Goal: Task Accomplishment & Management: Complete application form

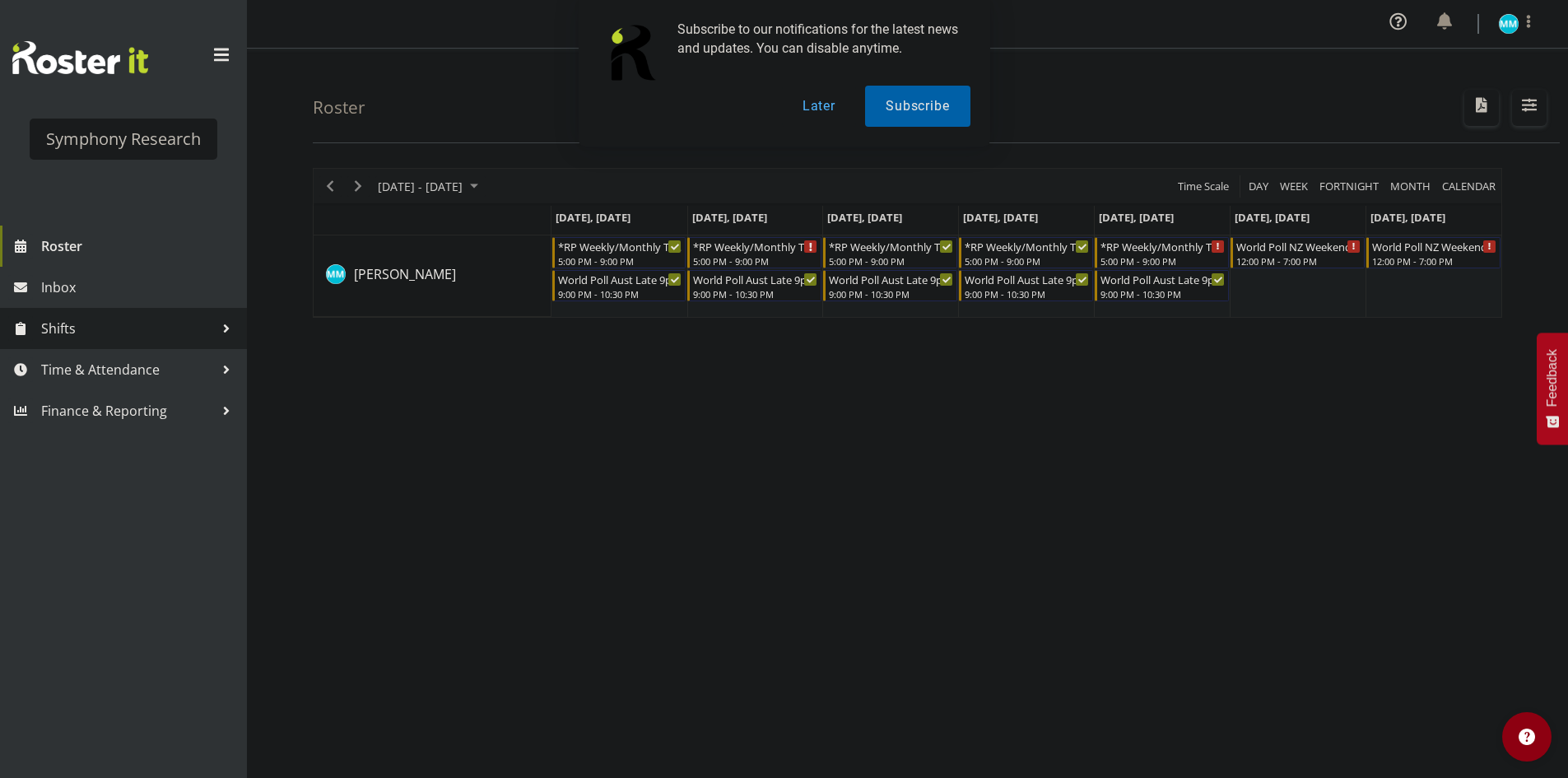
click at [176, 345] on link "Shifts" at bounding box center [123, 328] width 247 height 41
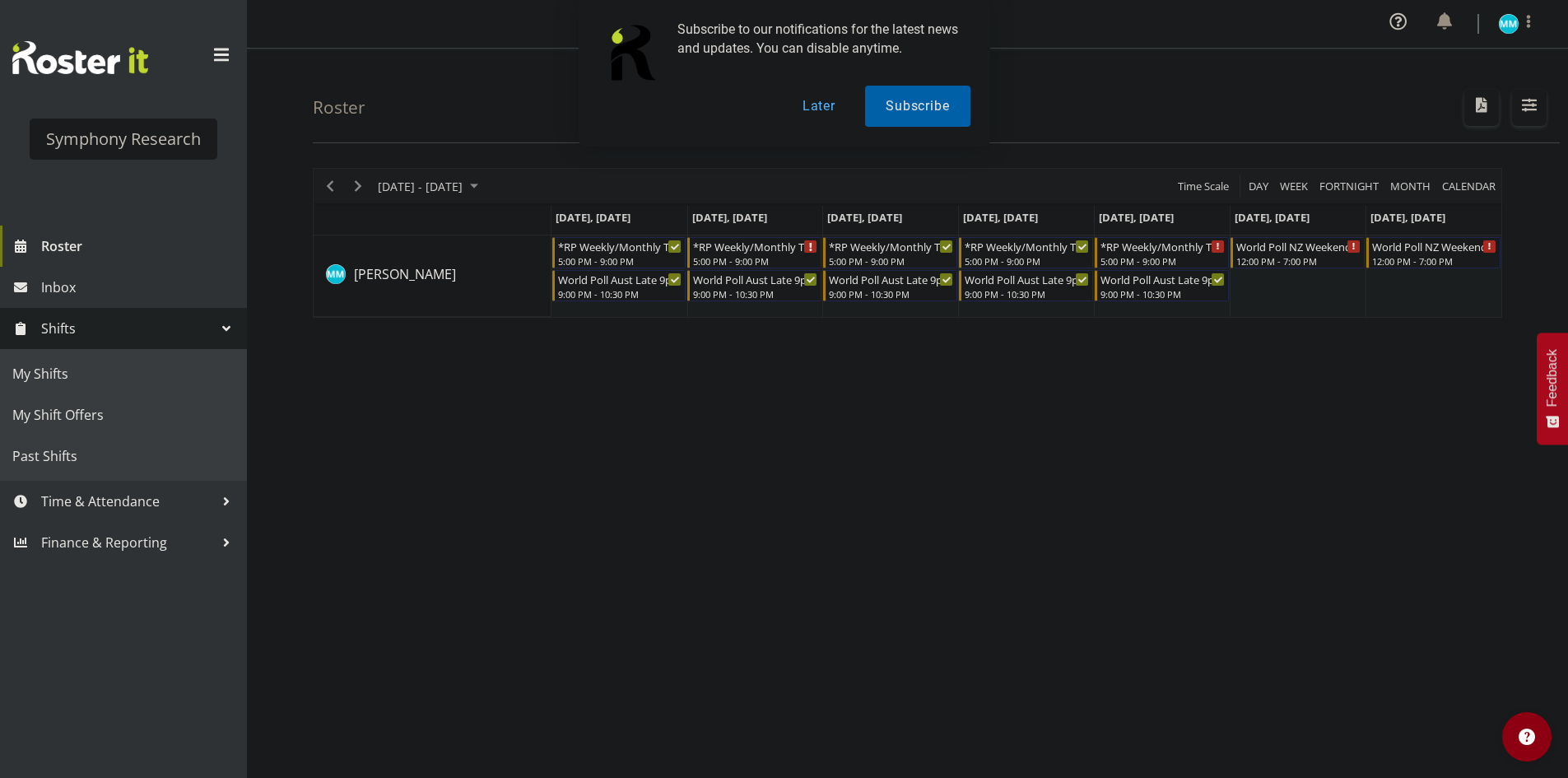
click at [140, 332] on span "Shifts" at bounding box center [127, 328] width 173 height 24
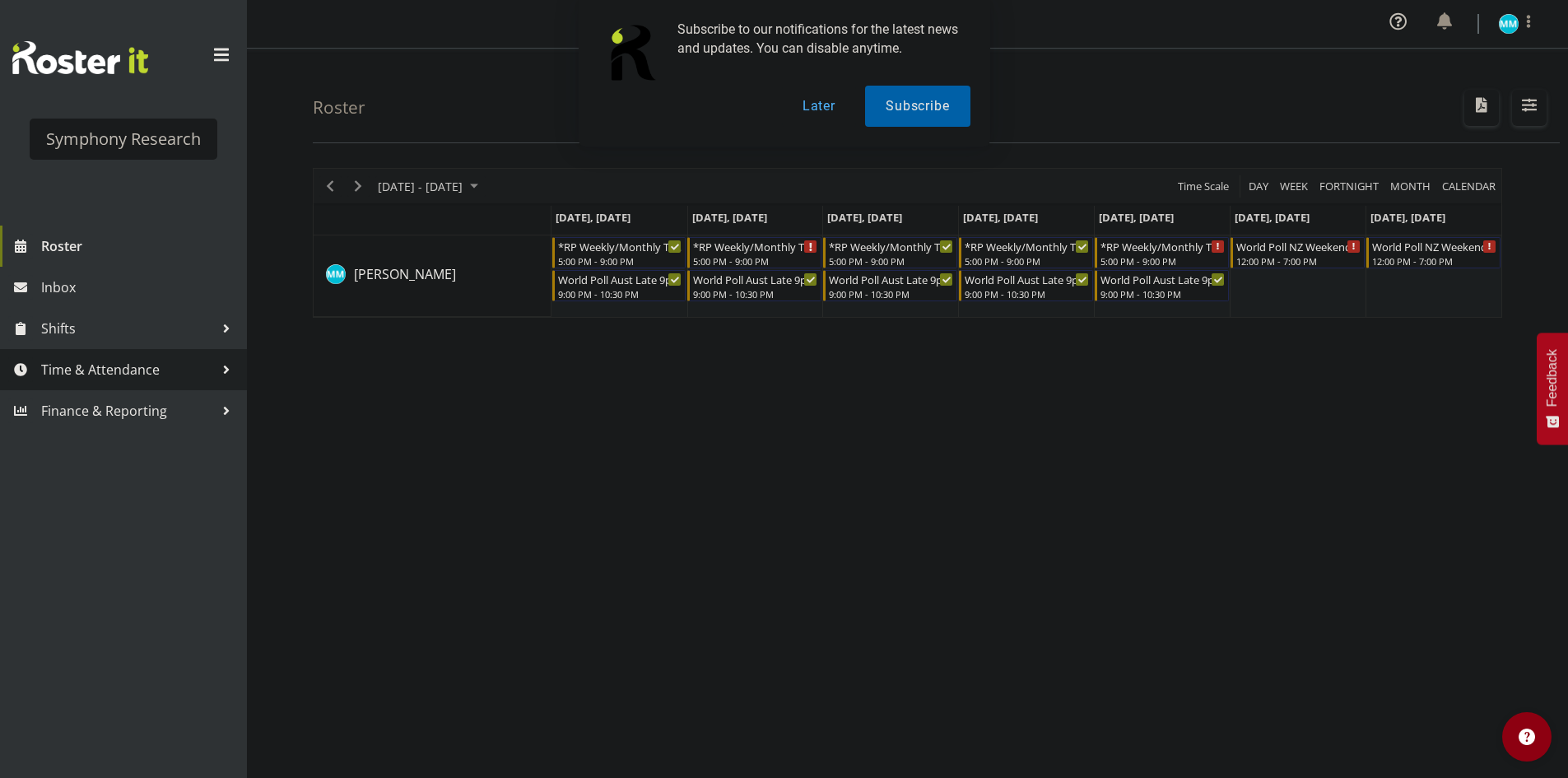
click at [137, 366] on span "Time & Attendance" at bounding box center [127, 369] width 173 height 24
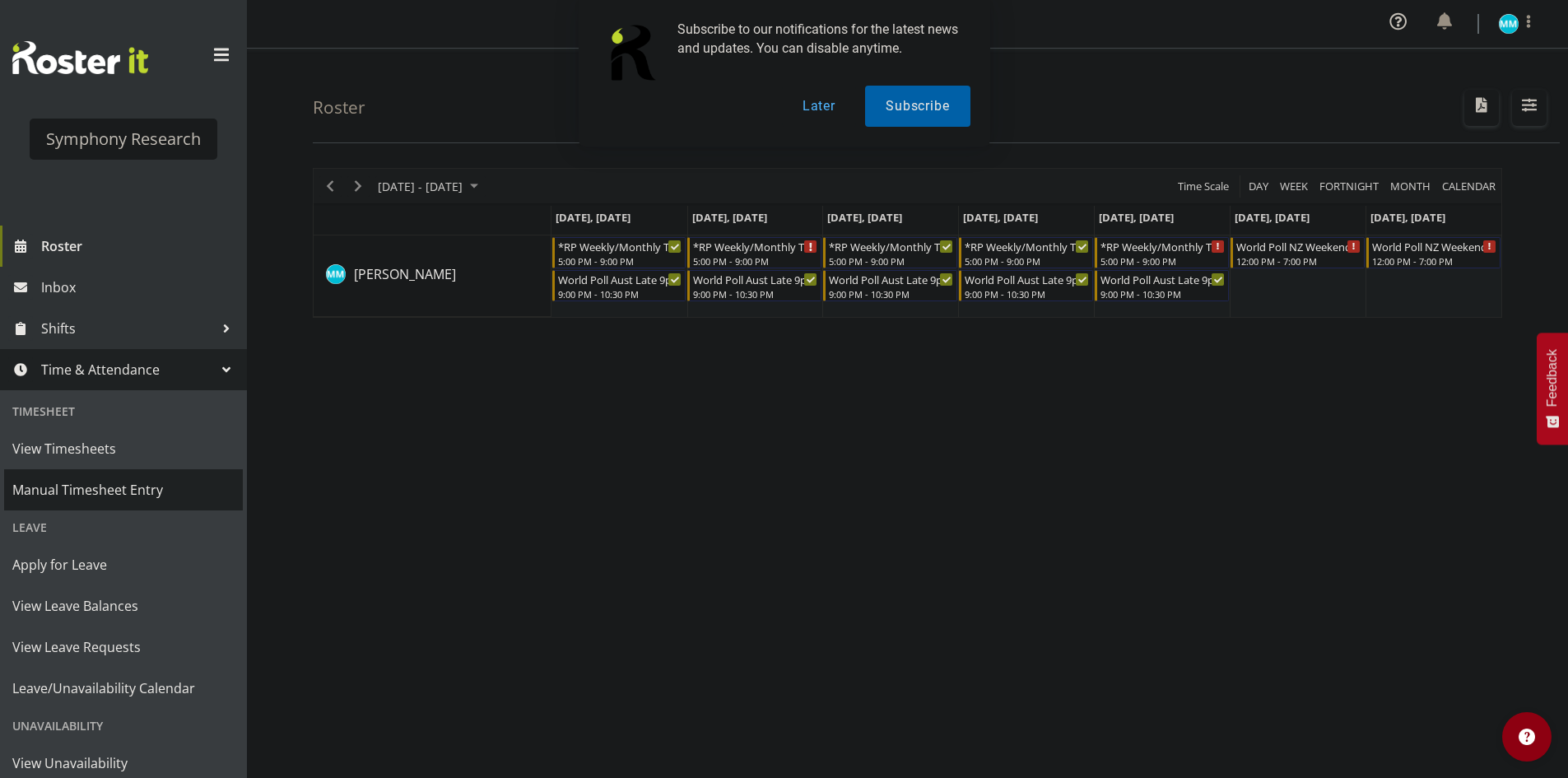
click at [134, 490] on span "Manual Timesheet Entry" at bounding box center [123, 490] width 222 height 24
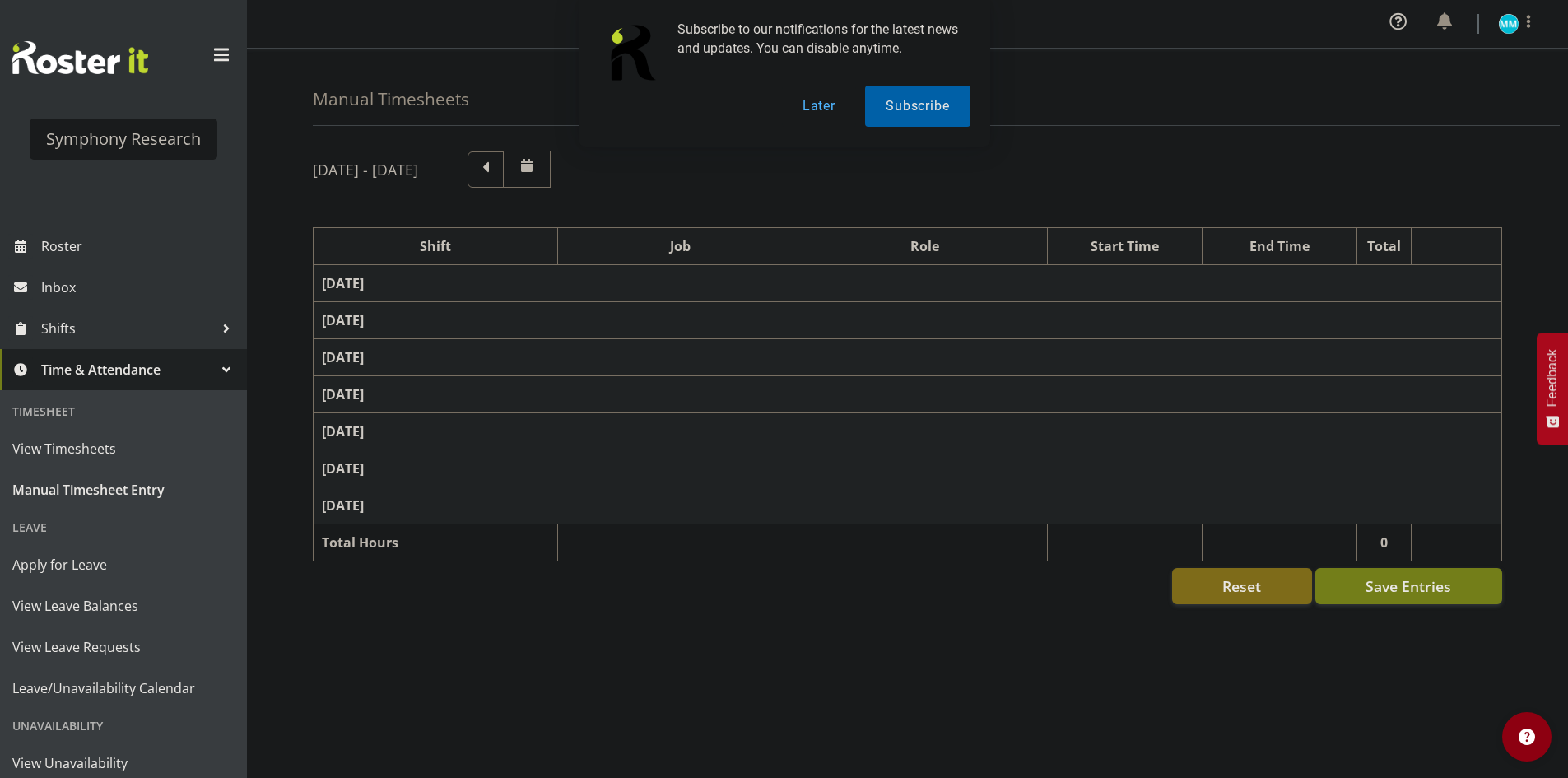
scroll to position [31, 0]
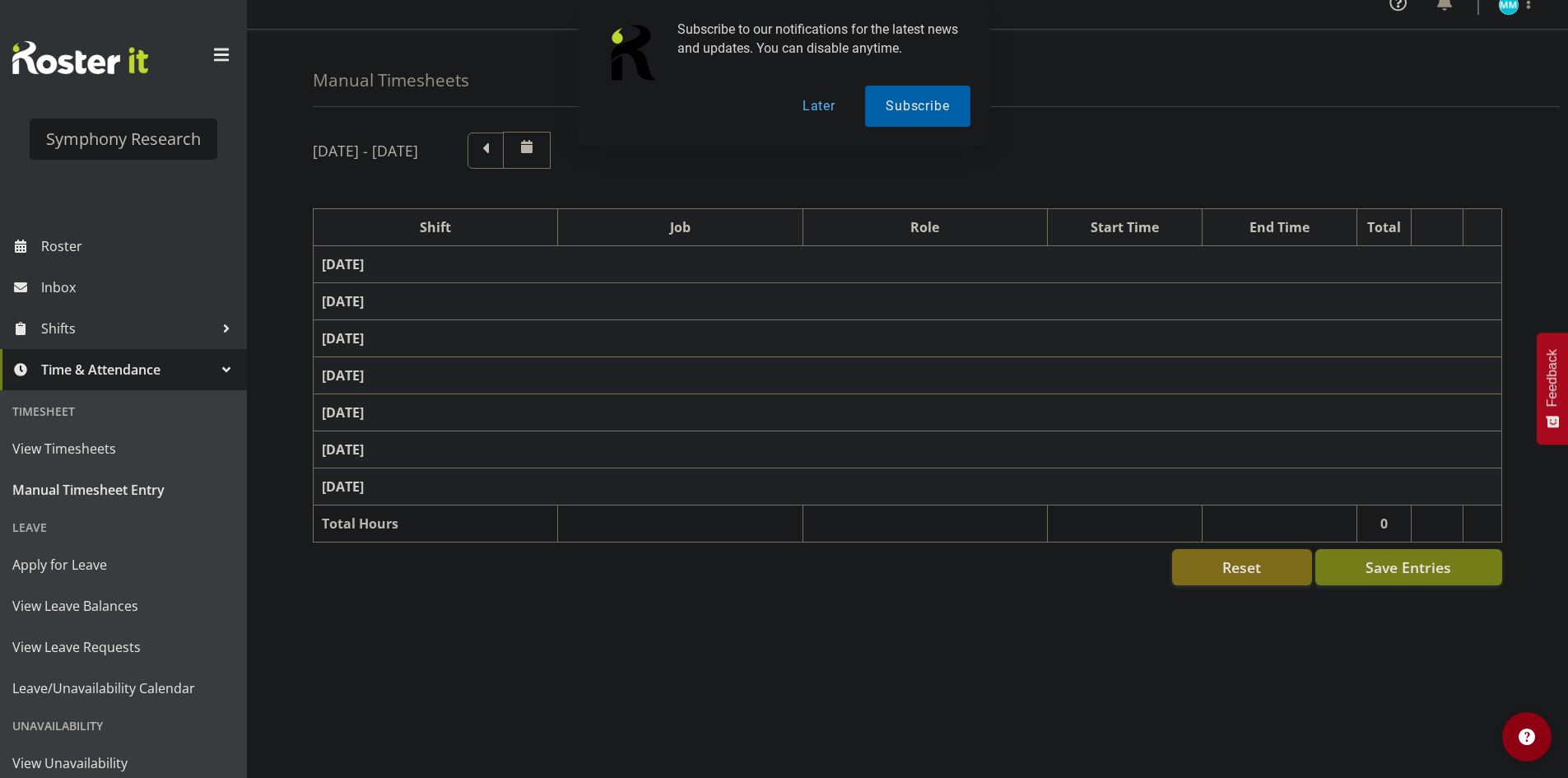
select select "41604"
select select "10527"
select select "47"
select select "56692"
select select "10499"
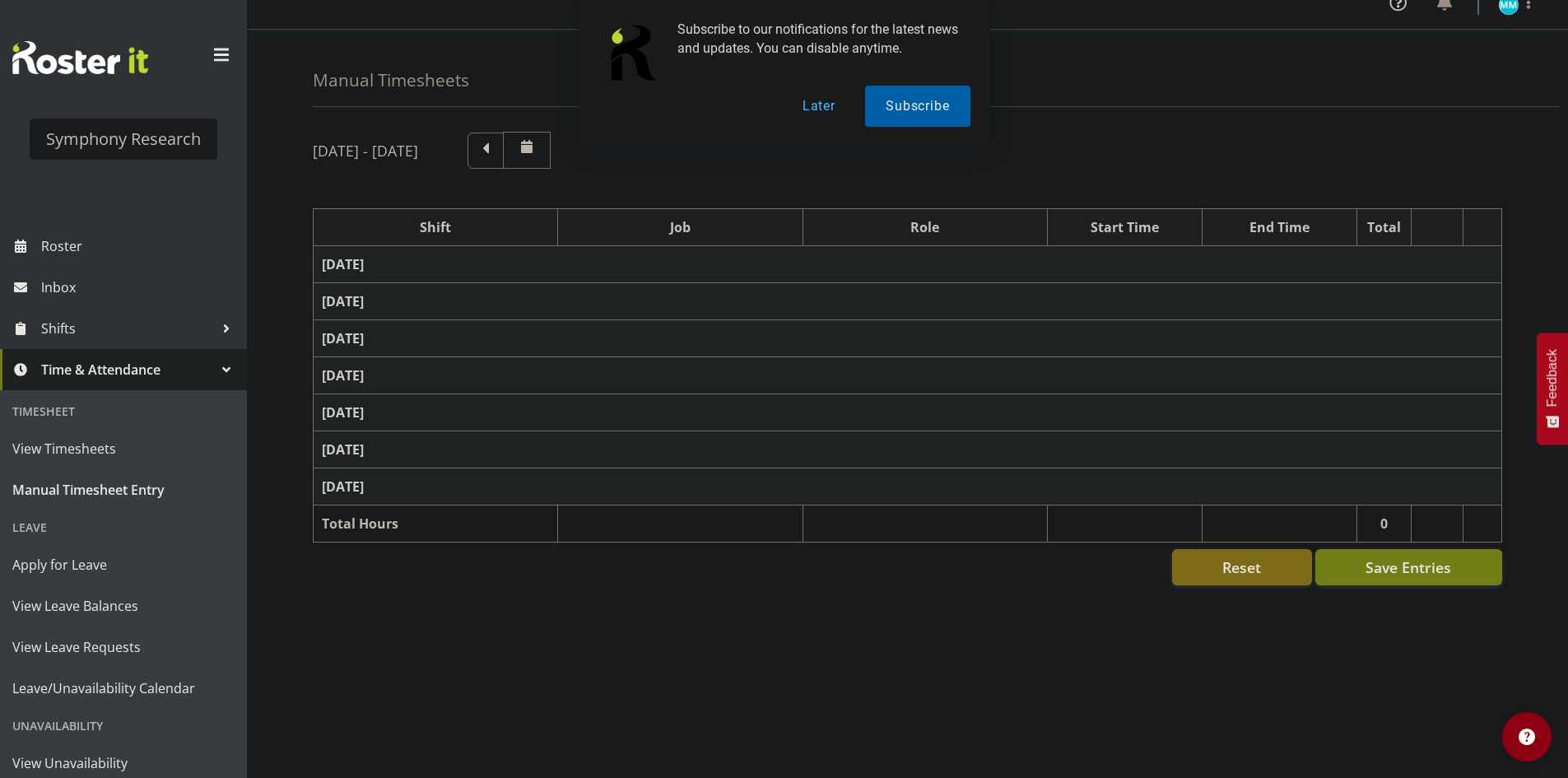
select select "47"
select select "56692"
select select "10499"
select select "47"
select select "48116"
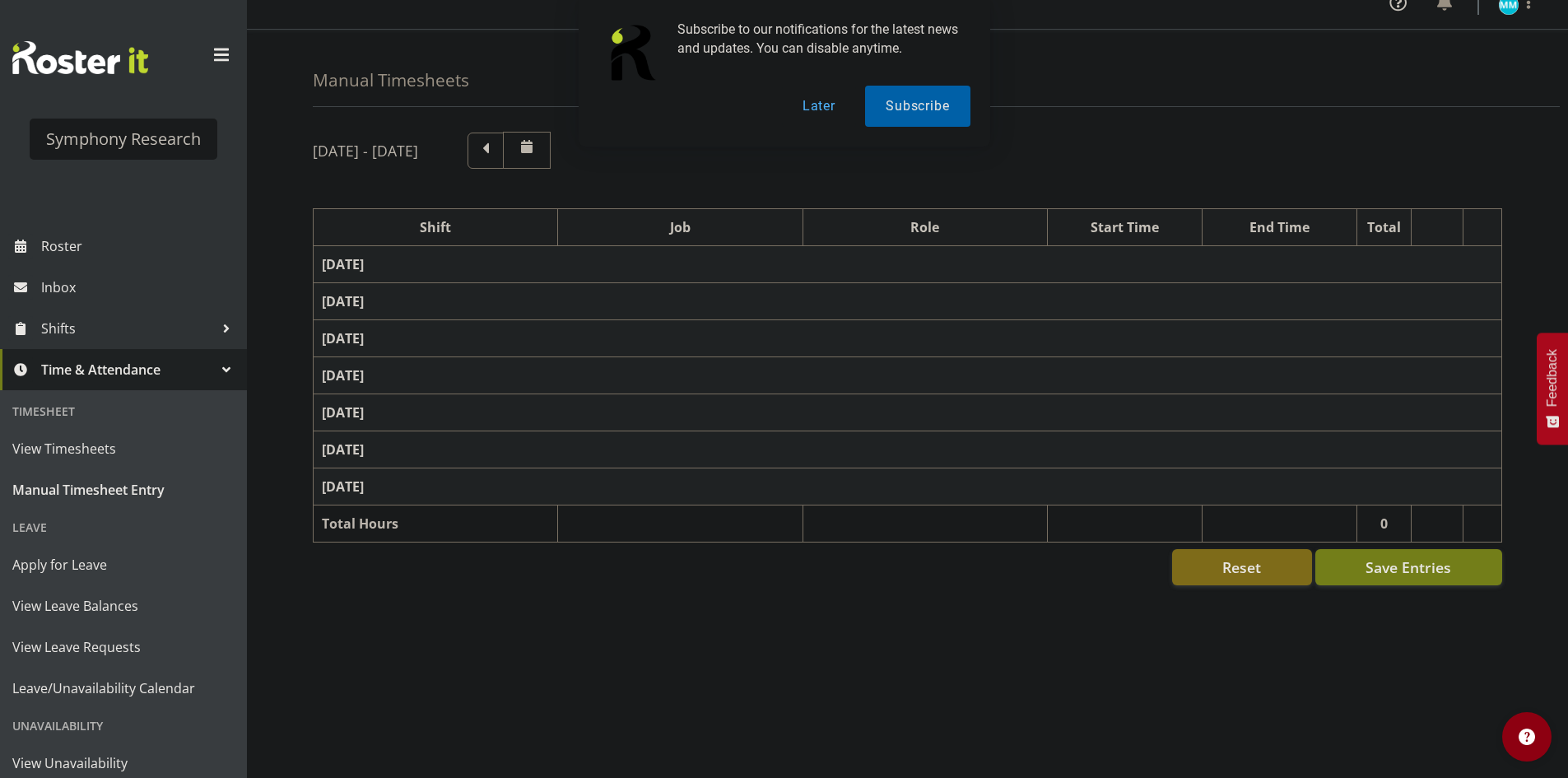
select select "10585"
select select "47"
select select "56692"
select select "10499"
select select "47"
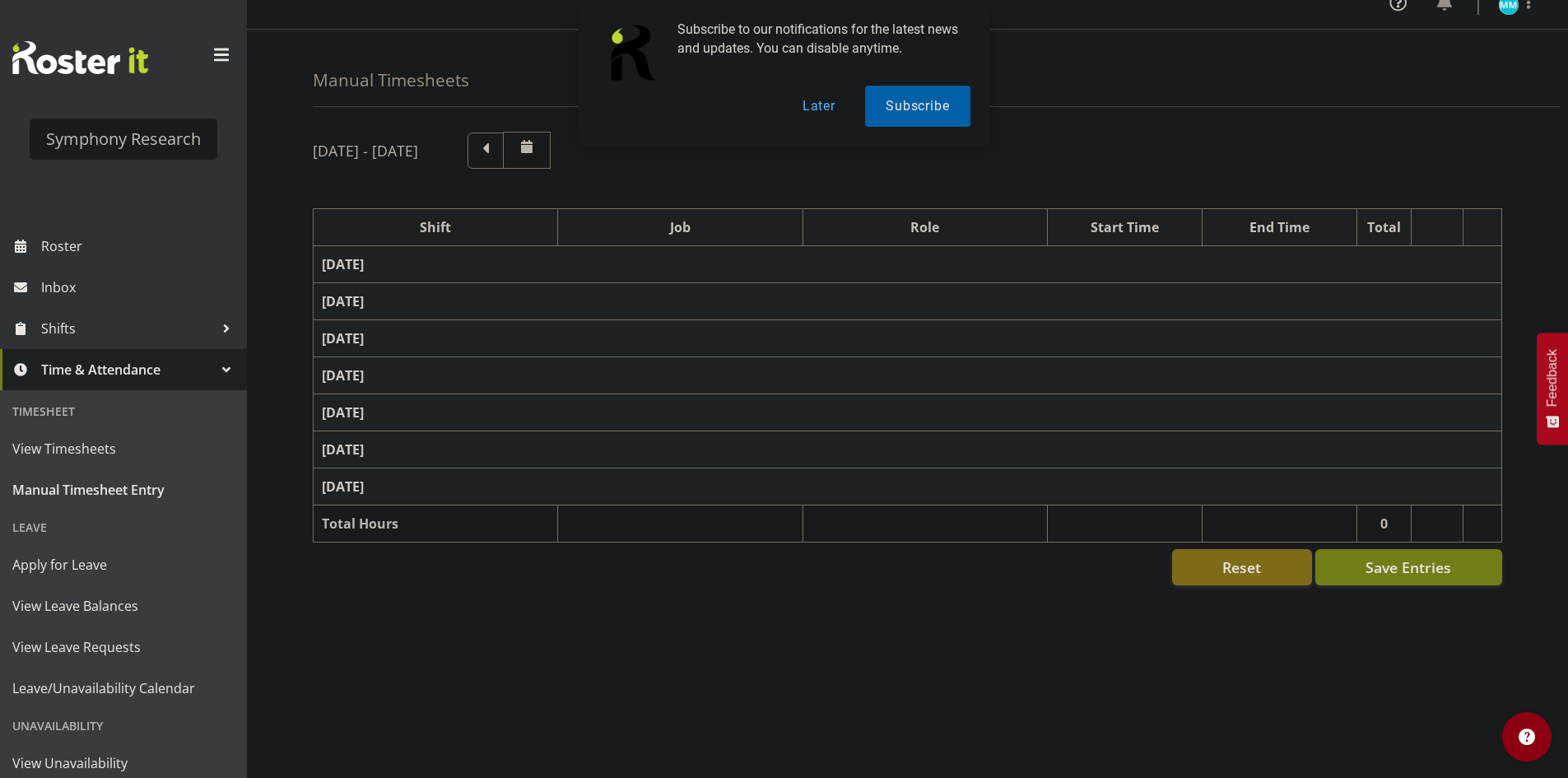
select select "48116"
select select "10585"
select select "47"
select select "57511"
select select "10499"
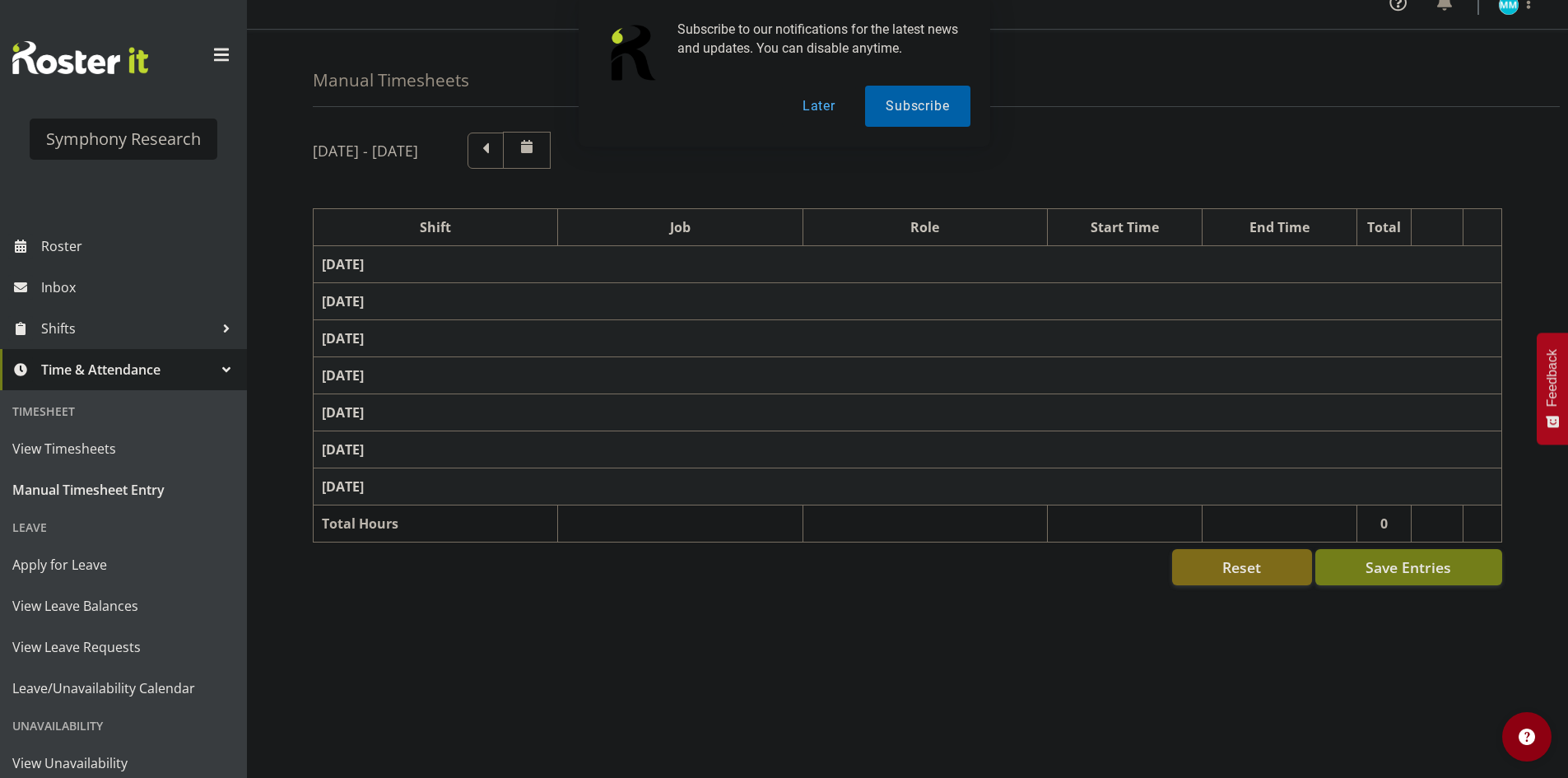
select select "47"
select select "48116"
select select "10585"
select select "47"
select select "57511"
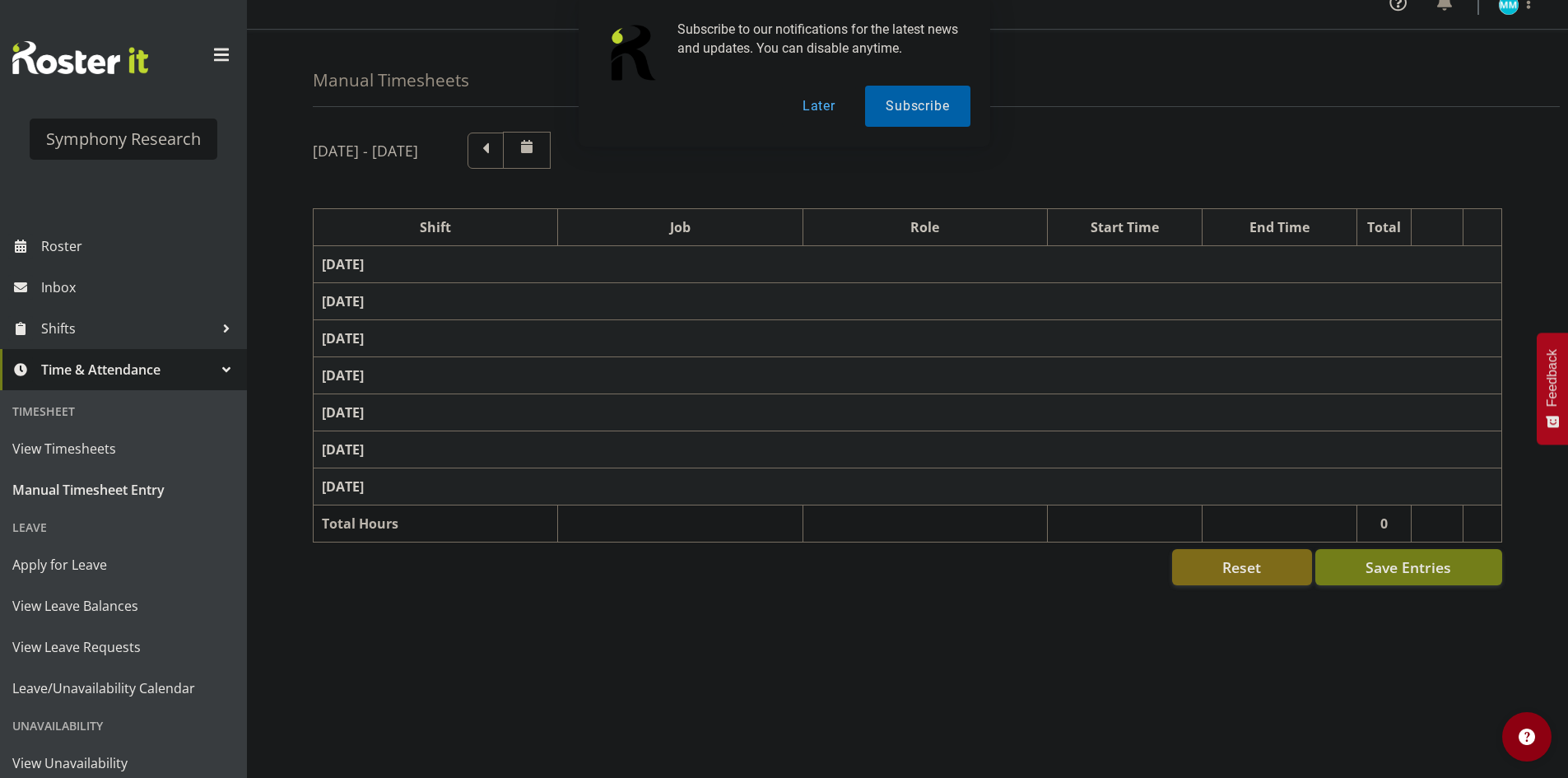
select select "10499"
select select "47"
select select "48116"
select select "10585"
select select "47"
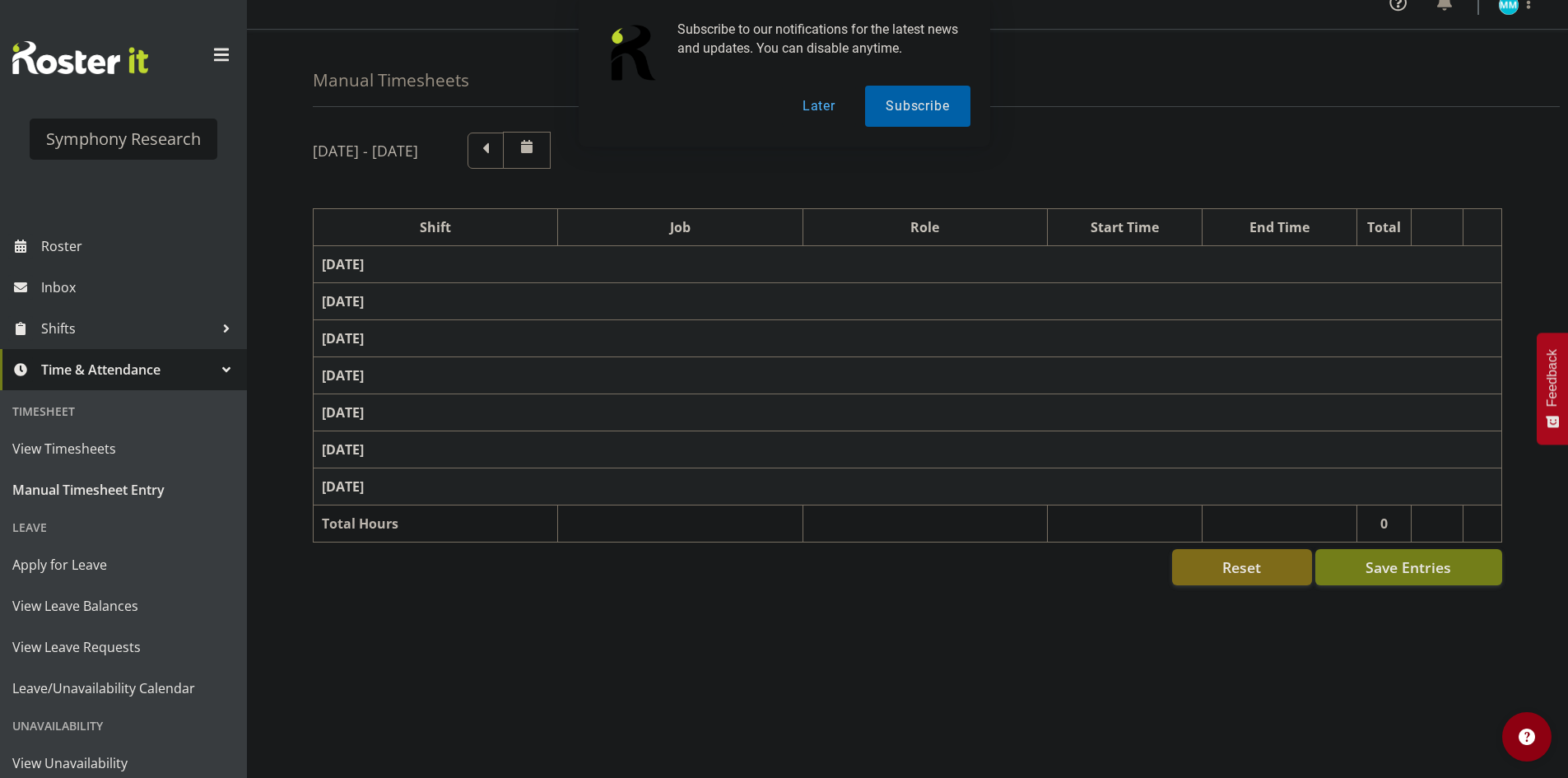
select select "57511"
select select "10499"
select select "47"
select select "41319"
select select "10527"
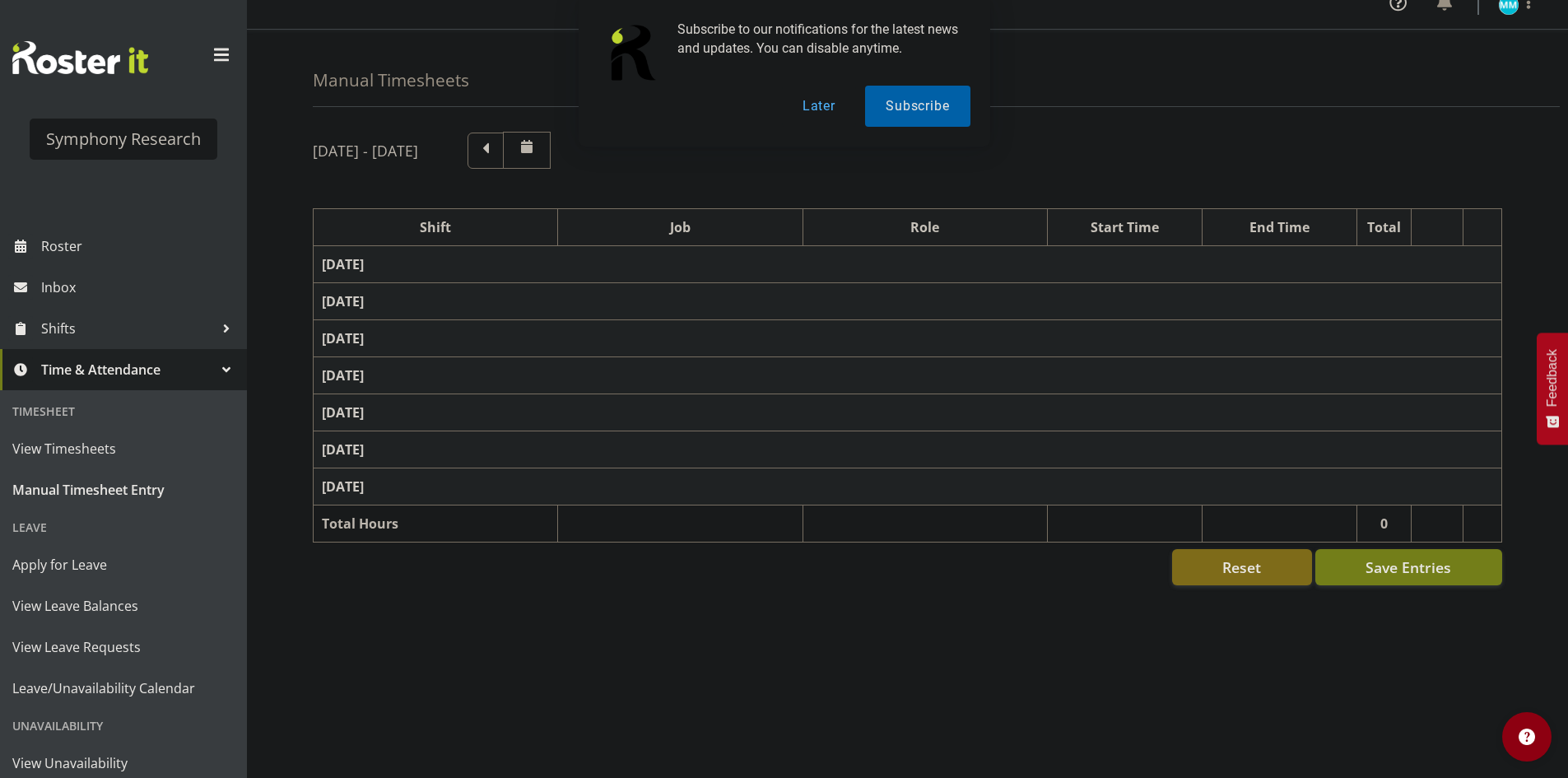
select select "47"
select select "11547"
select select "10499"
select select "47"
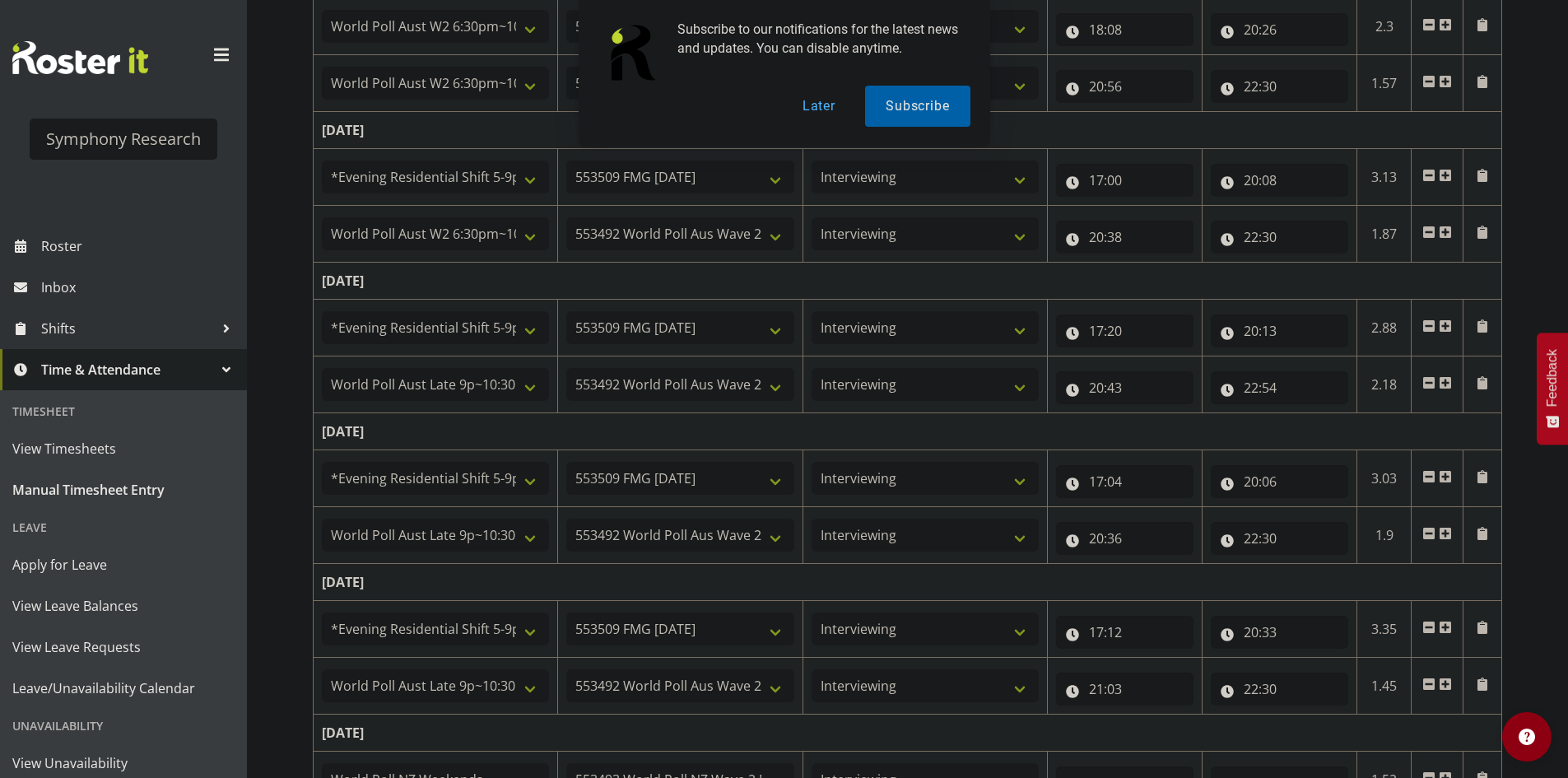
scroll to position [646, 0]
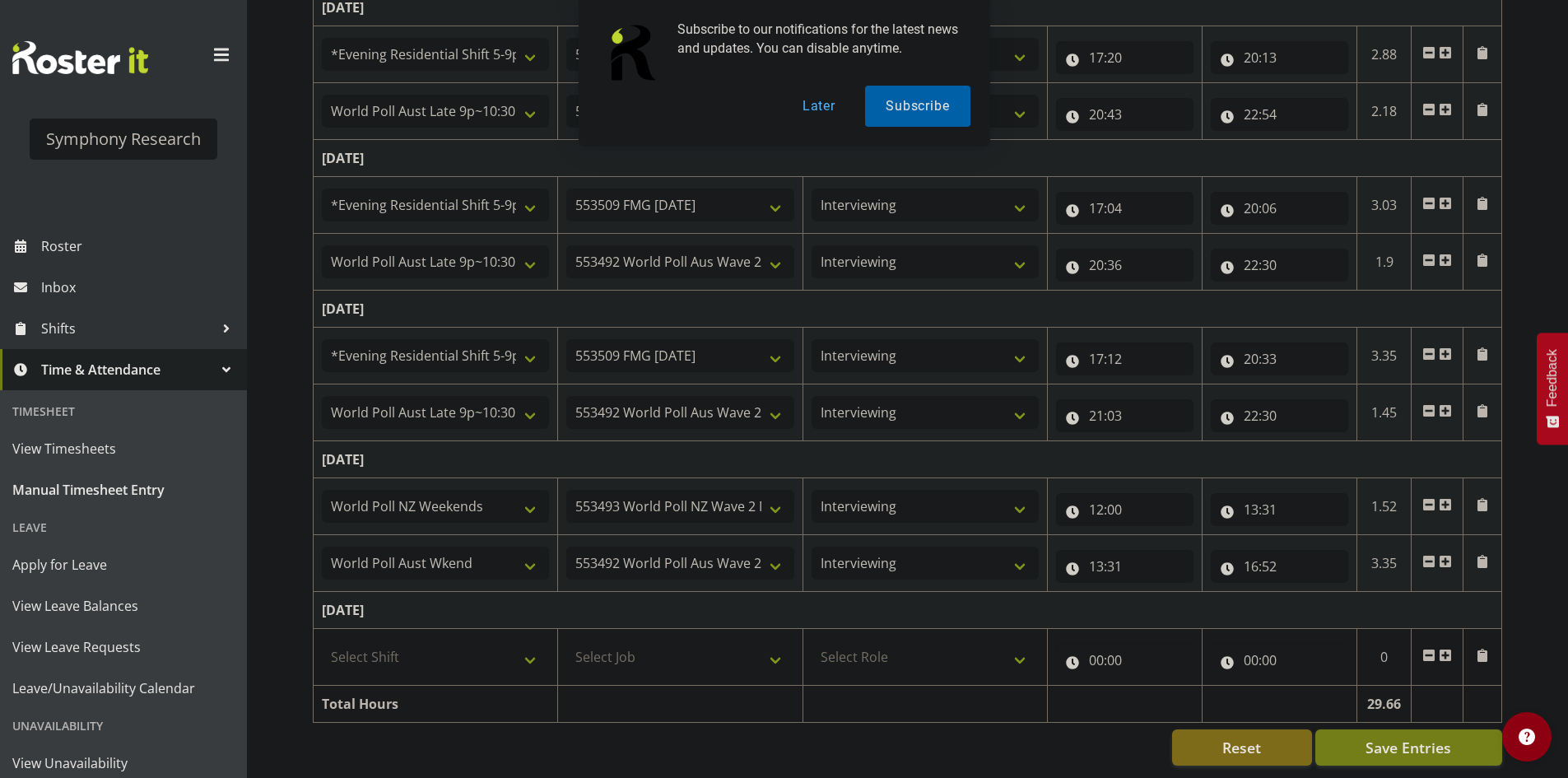
click at [1450, 555] on span at bounding box center [1445, 562] width 13 height 13
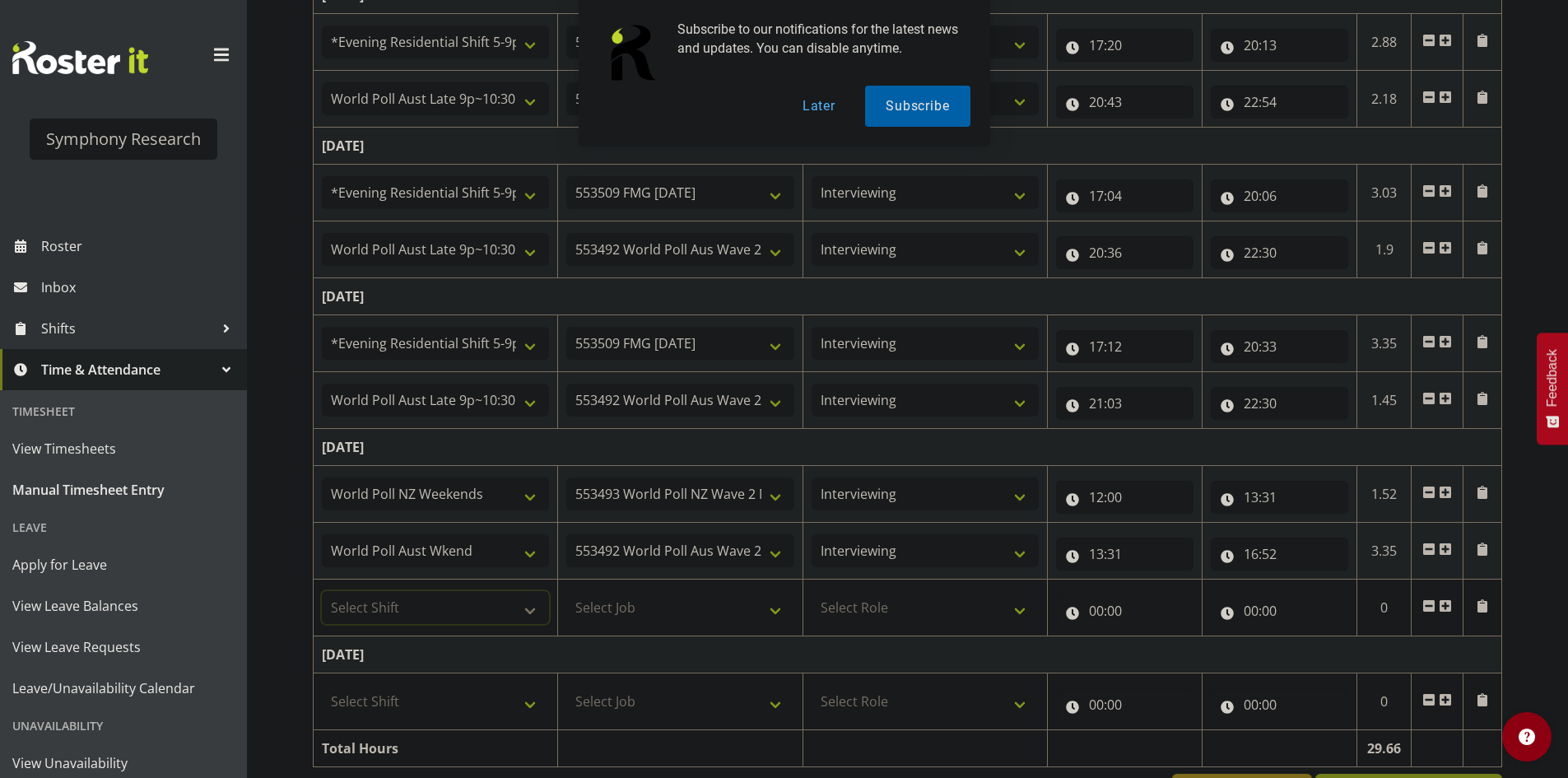
click at [440, 613] on select "Select Shift !!Weekend Residential (Roster IT Shift Label) *Business 9/10am ~ 4…" at bounding box center [435, 607] width 227 height 33
select select "11547"
click at [322, 591] on select "Select Shift !!Weekend Residential (Roster IT Shift Label) *Business 9/10am ~ 4…" at bounding box center [435, 607] width 227 height 33
click at [618, 615] on select "Select Job 550060 IF Admin 553492 World Poll Aus Wave 2 Main 2025 553493 World …" at bounding box center [680, 607] width 227 height 33
click at [567, 591] on select "Select Job 550060 IF Admin 553492 World Poll Aus Wave 2 Main 2025 553493 World …" at bounding box center [680, 607] width 227 height 33
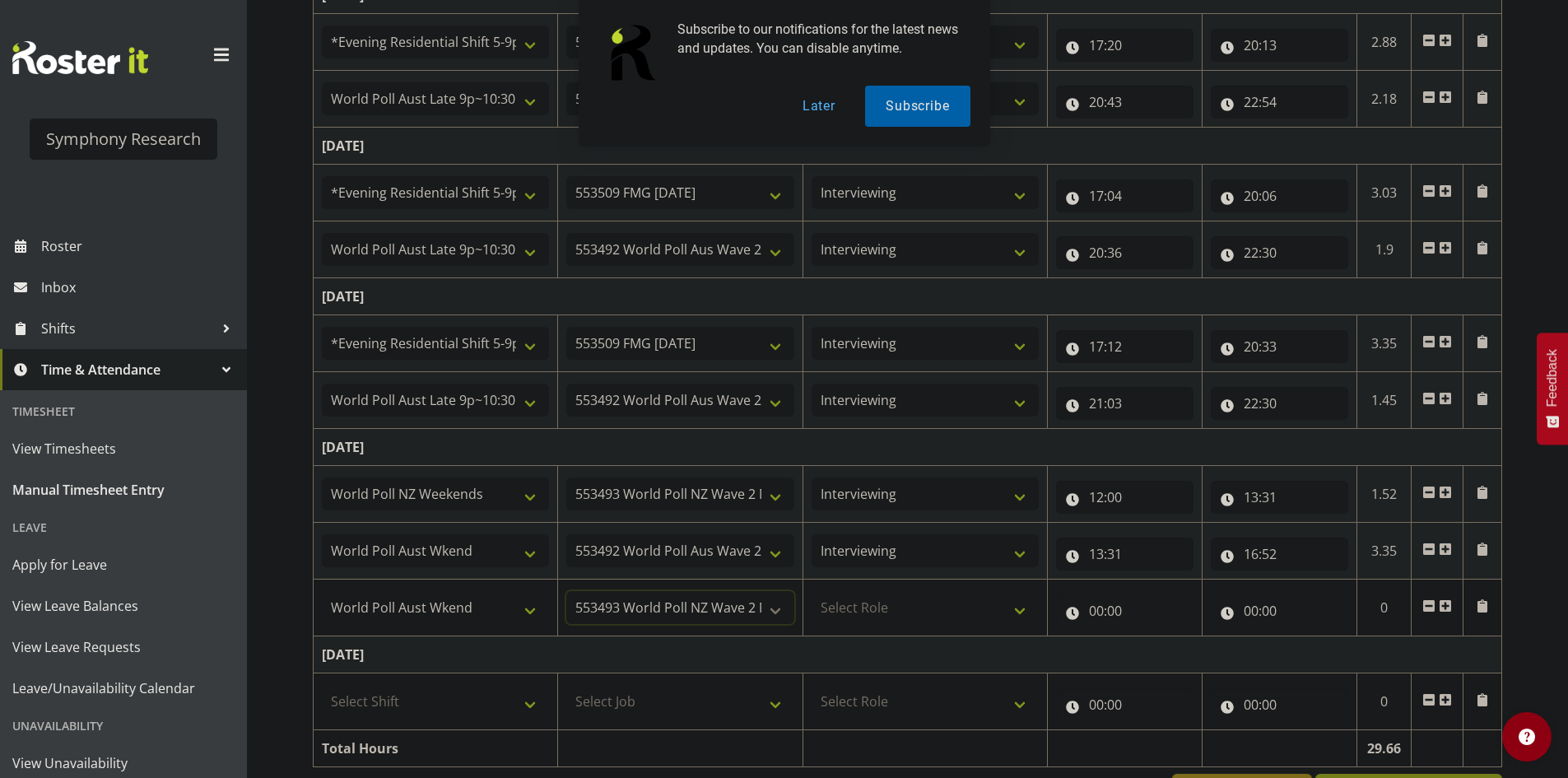
click at [734, 603] on select "550060 IF Admin 553492 World Poll Aus Wave 2 Main 2025 553493 World Poll NZ Wav…" at bounding box center [680, 607] width 227 height 33
select select "10499"
click at [567, 591] on select "550060 IF Admin 553492 World Poll Aus Wave 2 Main 2025 553493 World Poll NZ Wav…" at bounding box center [680, 607] width 227 height 33
click at [903, 598] on select "Select Role Briefing Interviewing" at bounding box center [924, 607] width 227 height 33
select select "47"
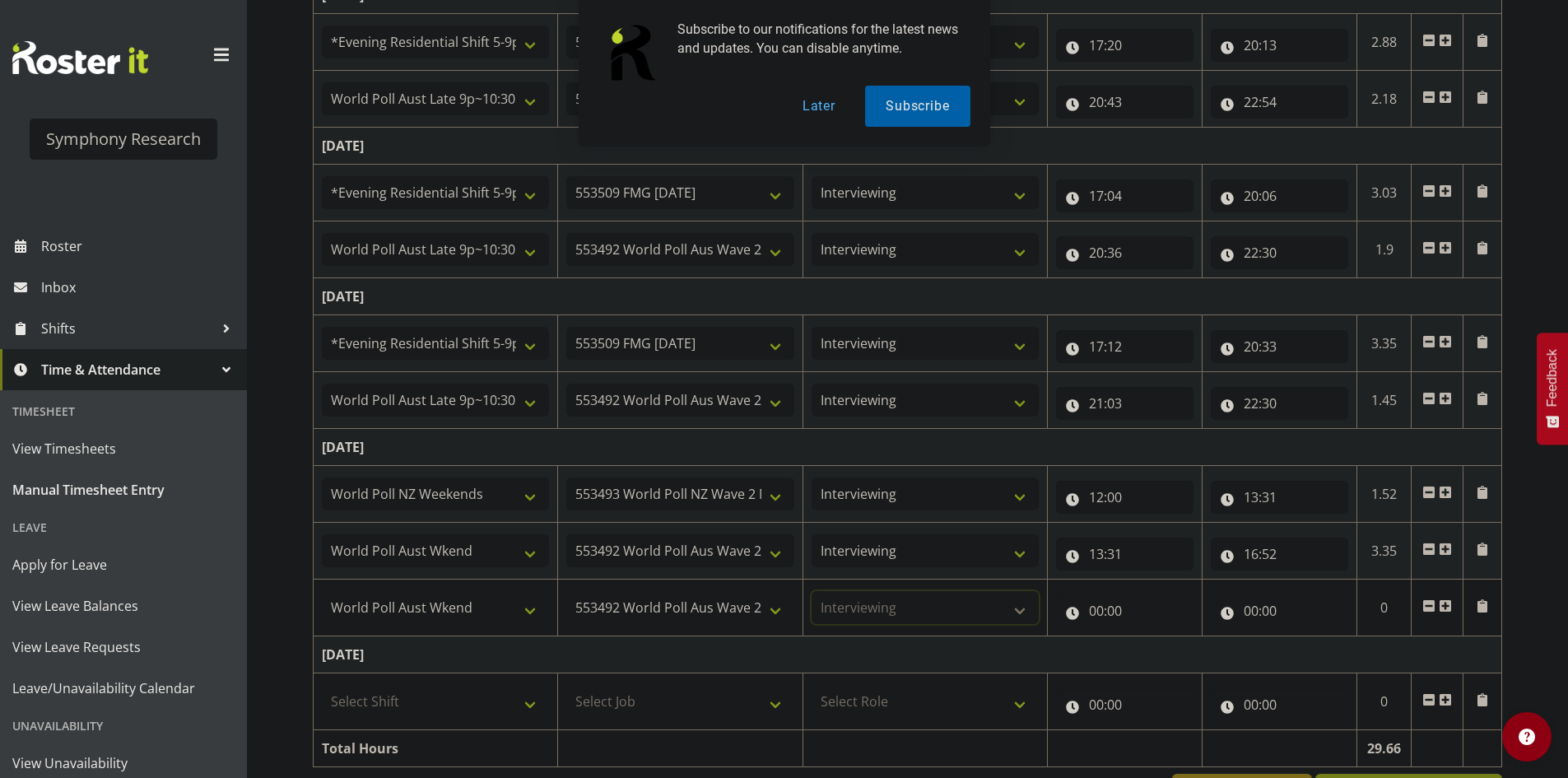
click at [811, 591] on select "Select Role Briefing Interviewing" at bounding box center [924, 607] width 227 height 33
click at [1117, 607] on input "00:00" at bounding box center [1125, 610] width 137 height 33
click at [1163, 656] on select "00 01 02 03 04 05 06 07 08 09 10 11 12 13 14 15 16 17 18 19 20 21 22 23" at bounding box center [1168, 653] width 37 height 33
select select "17"
click at [1150, 637] on select "00 01 02 03 04 05 06 07 08 09 10 11 12 13 14 15 16 17 18 19 20 21 22 23" at bounding box center [1168, 653] width 37 height 33
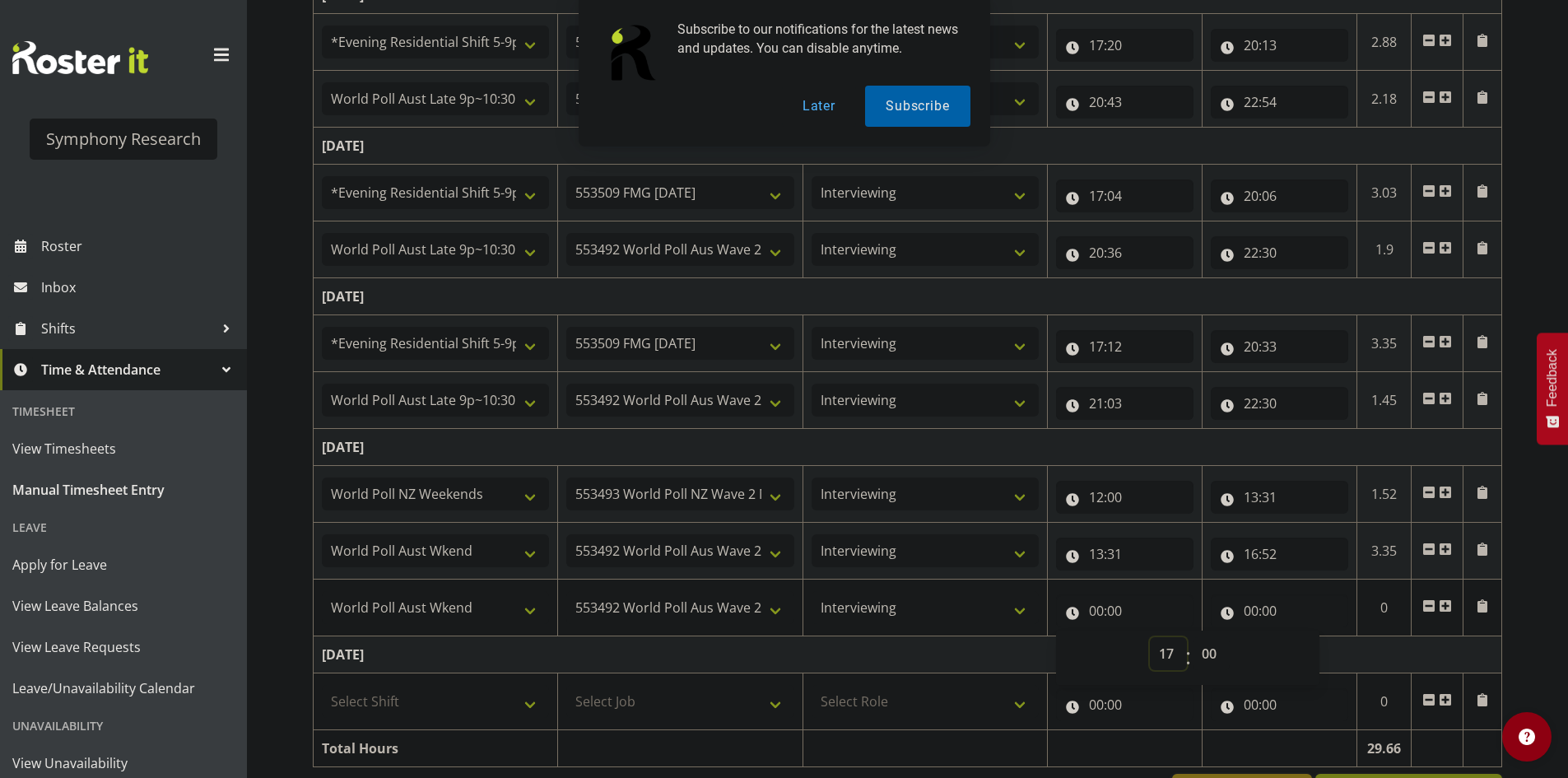
type input "17:00"
click at [1218, 656] on select "00 01 02 03 04 05 06 07 08 09 10 11 12 13 14 15 16 17 18 19 20 21 22 23 24 25 2…" at bounding box center [1211, 653] width 37 height 33
select select "22"
click at [1193, 637] on select "00 01 02 03 04 05 06 07 08 09 10 11 12 13 14 15 16 17 18 19 20 21 22 23 24 25 2…" at bounding box center [1211, 653] width 37 height 33
type input "17:22"
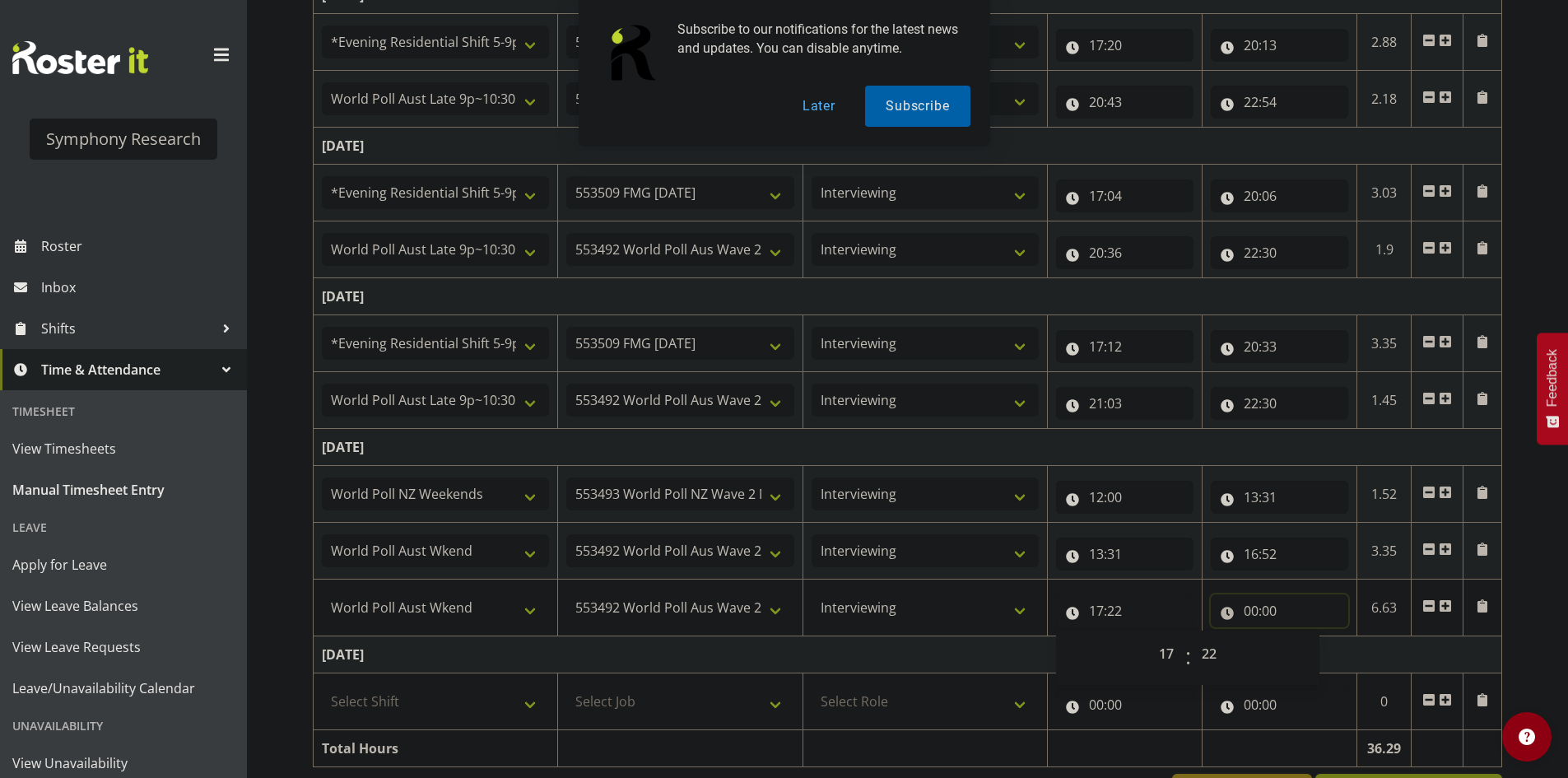
click at [1246, 601] on input "00:00" at bounding box center [1279, 610] width 137 height 33
click at [1338, 654] on select "00 01 02 03 04 05 06 07 08 09 10 11 12 13 14 15 16 17 18 19 20 21 22 23" at bounding box center [1322, 653] width 37 height 33
select select "19"
click at [1304, 637] on select "00 01 02 03 04 05 06 07 08 09 10 11 12 13 14 15 16 17 18 19 20 21 22 23" at bounding box center [1322, 653] width 37 height 33
type input "19:00"
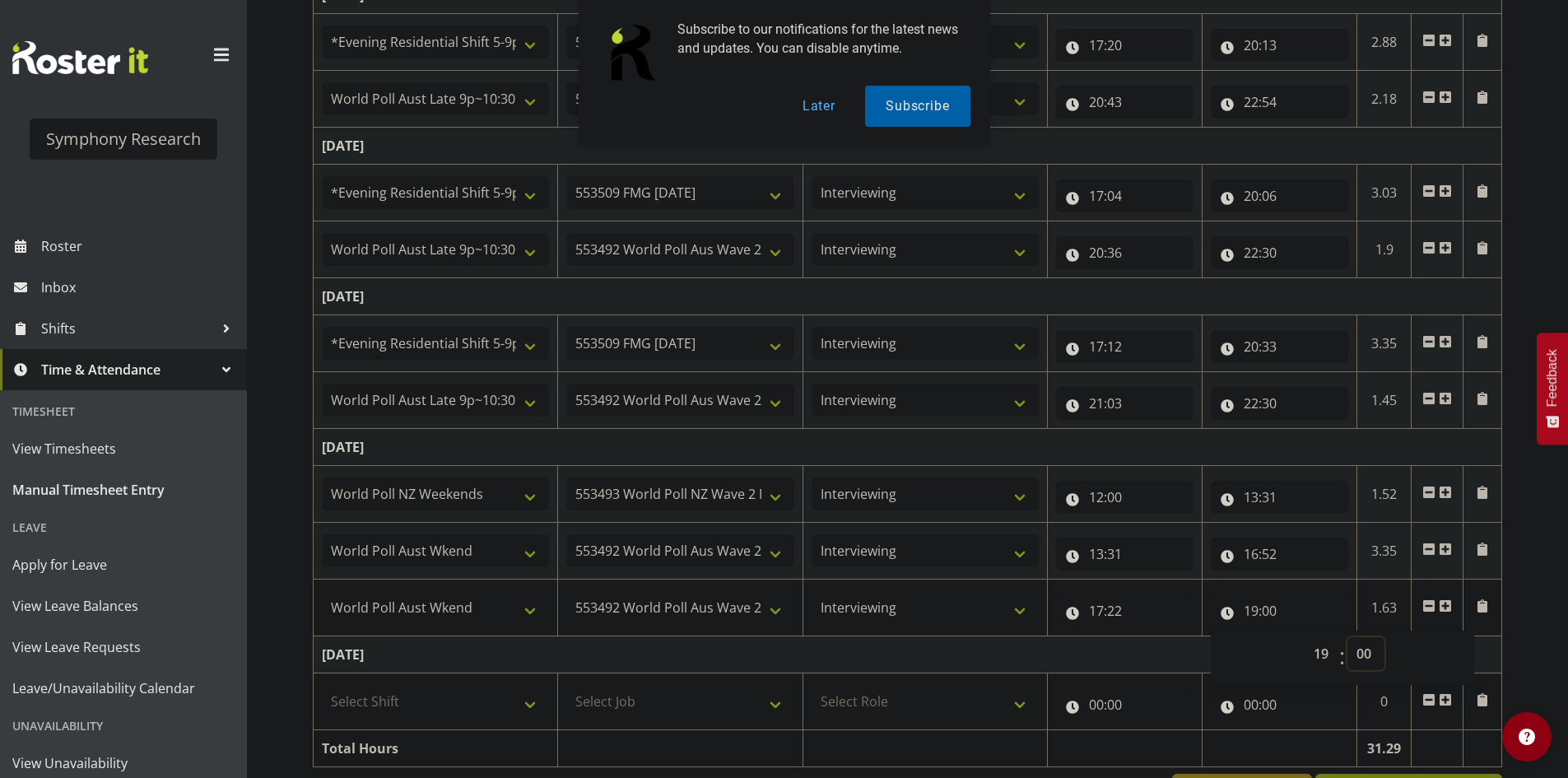
click at [1356, 661] on select "00 01 02 03 04 05 06 07 08 09 10 11 12 13 14 15 16 17 18 19 20 21 22 23 24 25 2…" at bounding box center [1365, 653] width 37 height 33
select select "22"
click at [1347, 637] on select "00 01 02 03 04 05 06 07 08 09 10 11 12 13 14 15 16 17 18 19 20 21 22 23 24 25 2…" at bounding box center [1365, 653] width 37 height 33
type input "19:22"
click at [1534, 577] on div "September 1st - September 7th 2025 Shift Job Role Start Time End Time Total Mon…" at bounding box center [939, 157] width 1255 height 1330
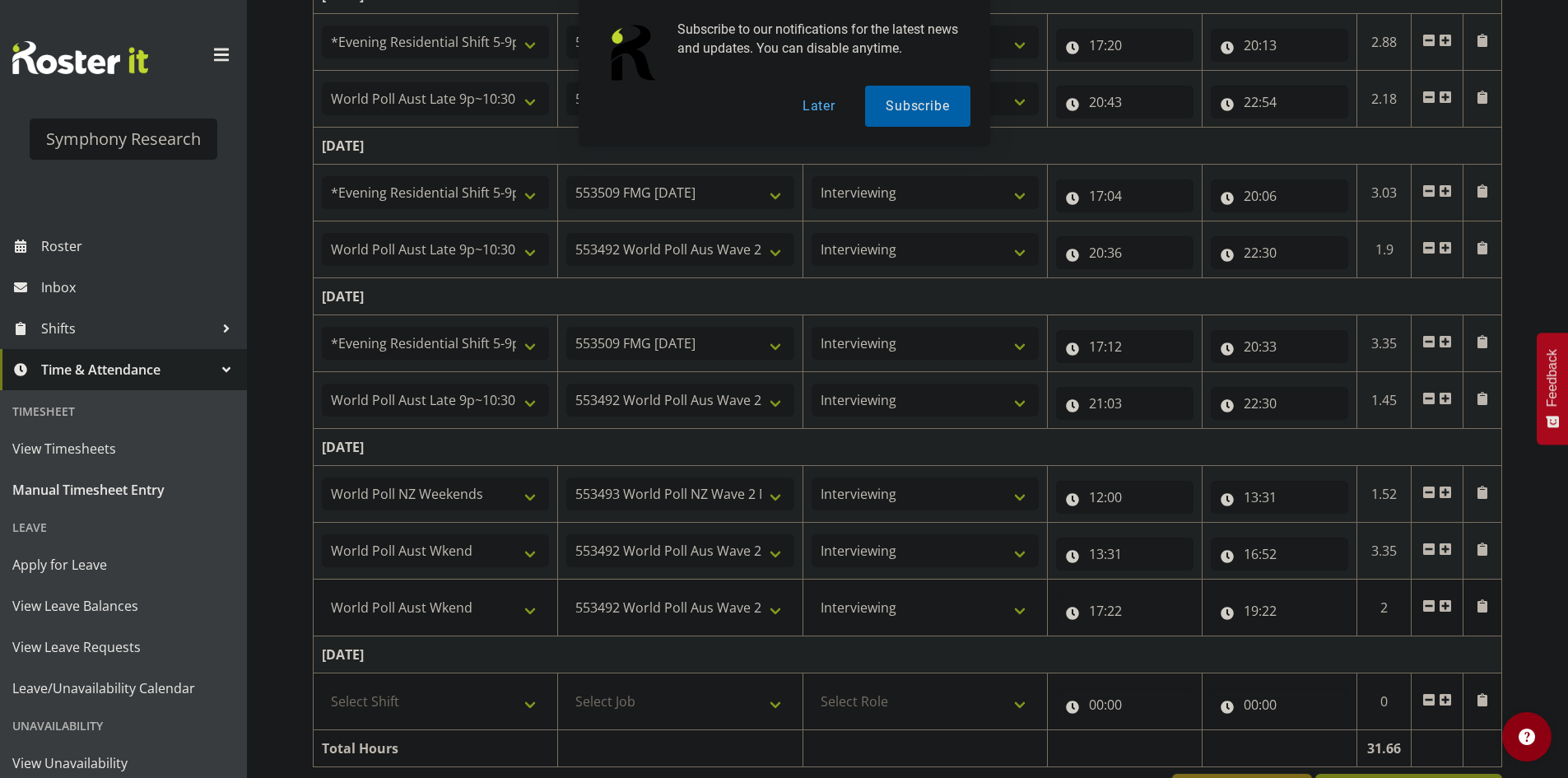
scroll to position [703, 0]
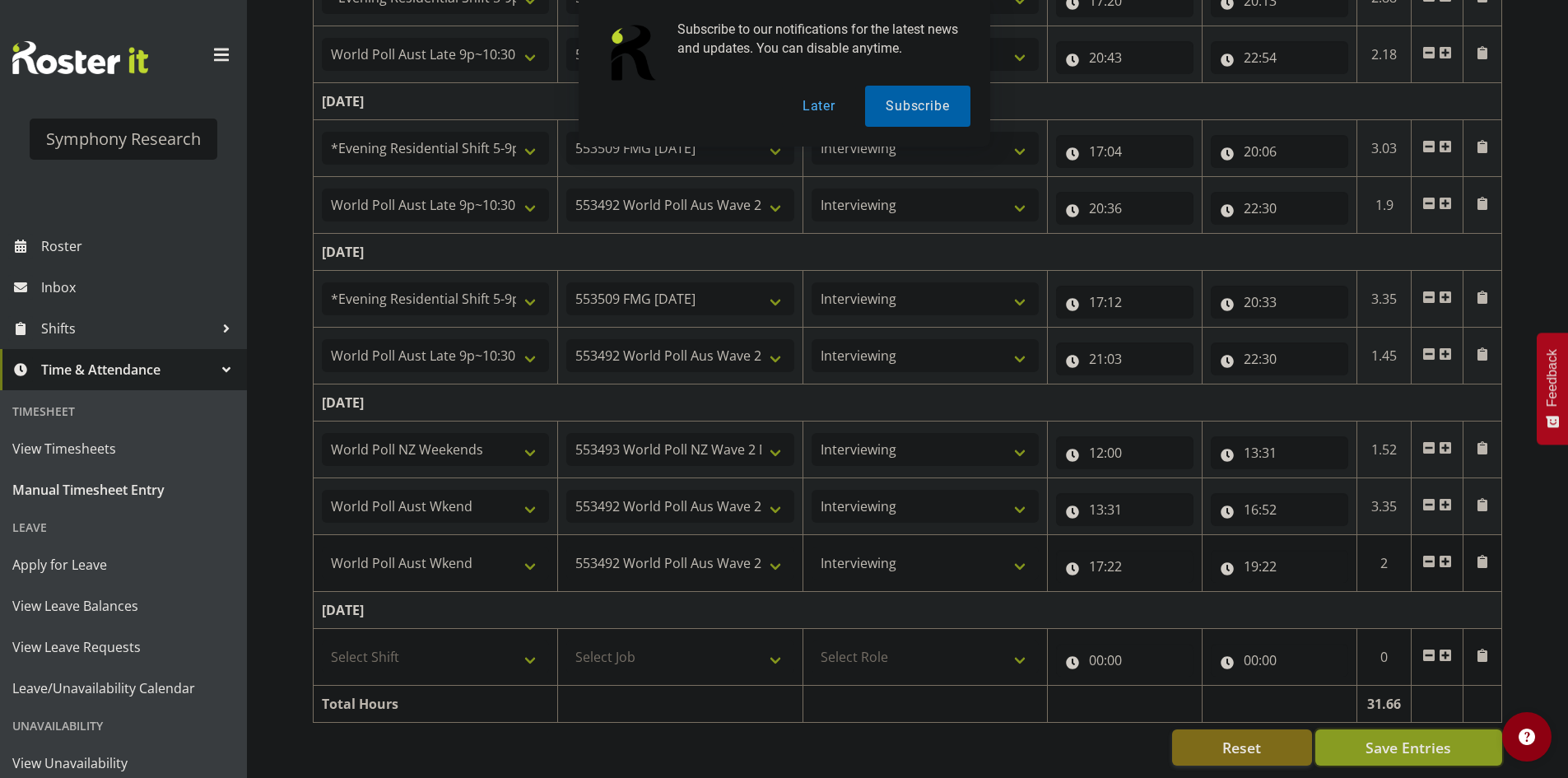
click at [1470, 732] on button "Save Entries" at bounding box center [1408, 747] width 187 height 36
